Goal: Ask a question

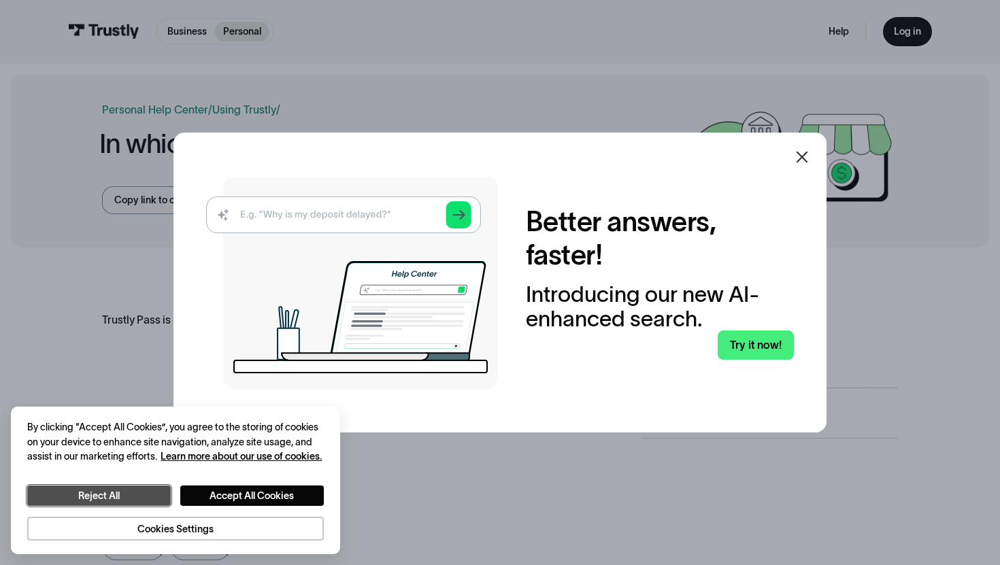
click at [124, 491] on button "Reject All" at bounding box center [98, 496] width 143 height 20
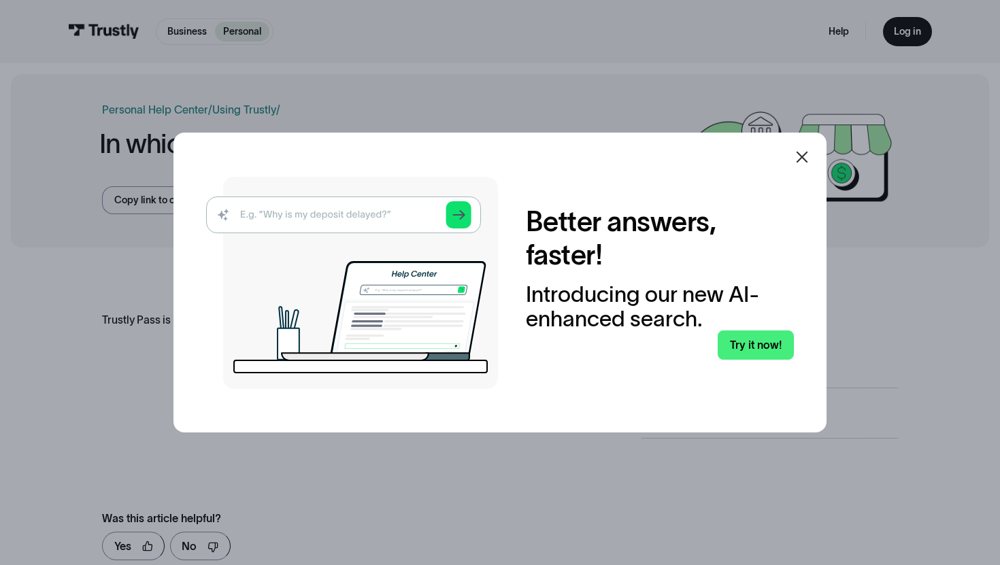
click at [345, 218] on img at bounding box center [352, 283] width 292 height 212
click at [343, 214] on img at bounding box center [352, 283] width 292 height 212
click at [366, 219] on img at bounding box center [352, 283] width 292 height 212
click at [779, 344] on link "Try it now!" at bounding box center [754, 345] width 75 height 29
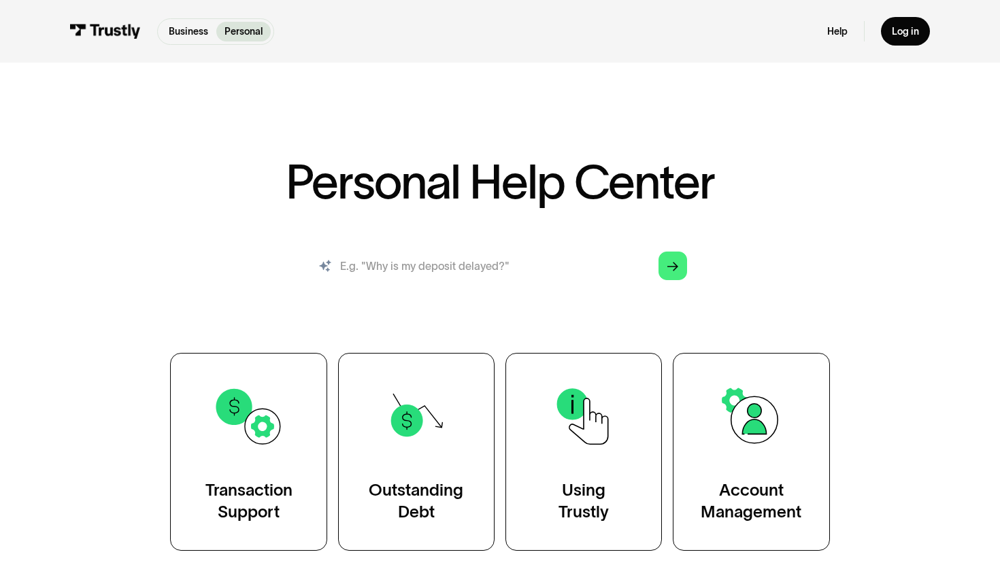
click at [554, 262] on input "search" at bounding box center [500, 266] width 396 height 44
type input "what geographies do you support?"
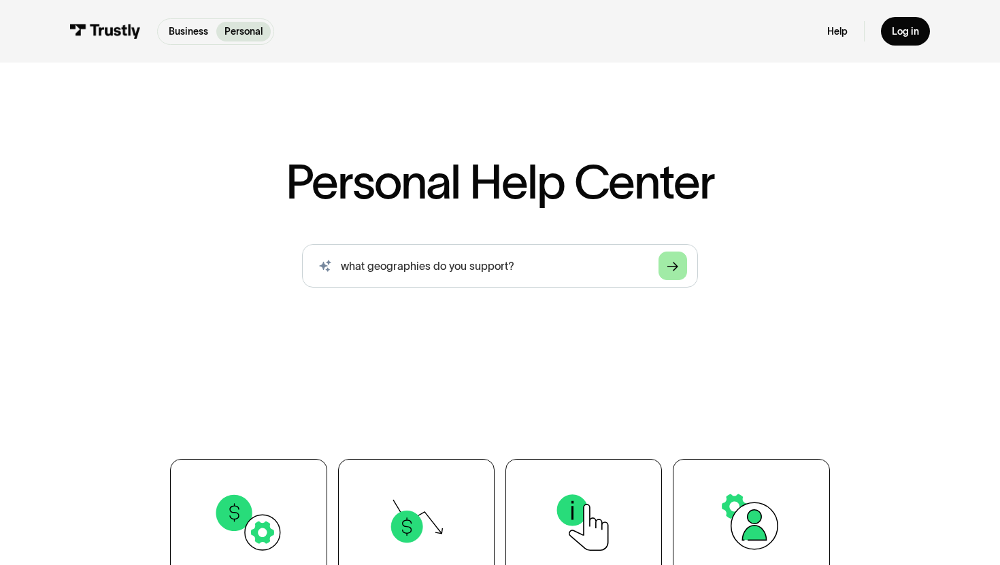
click at [679, 263] on link "Arrow Right" at bounding box center [672, 266] width 29 height 29
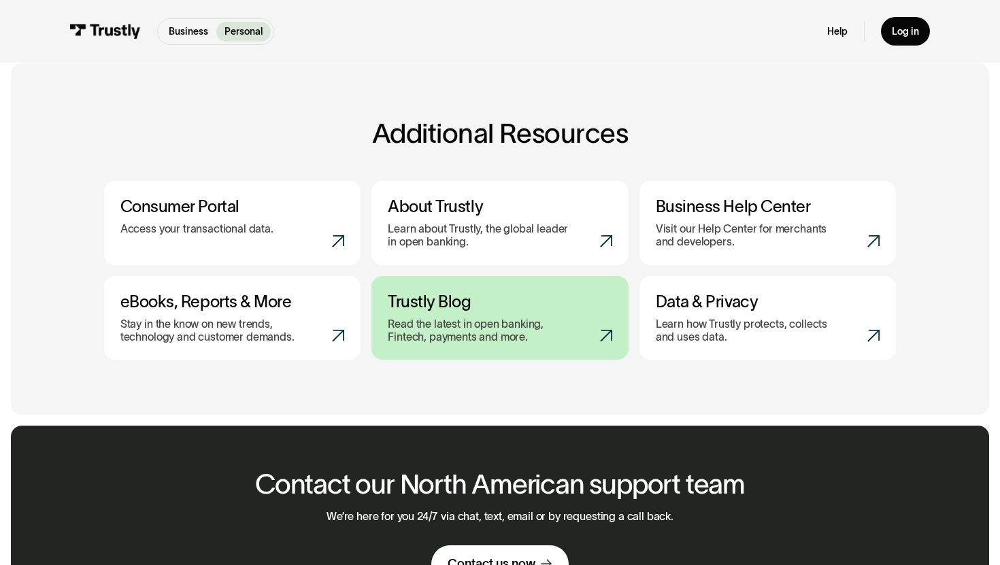
scroll to position [688, 0]
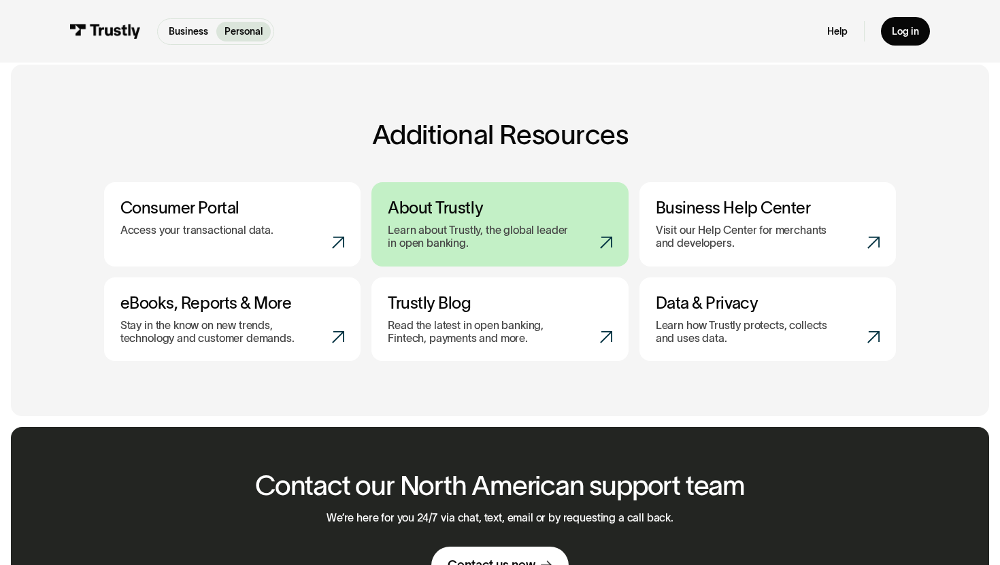
click at [573, 199] on h3 "About Trustly" at bounding box center [500, 209] width 224 height 20
